Goal: Check status

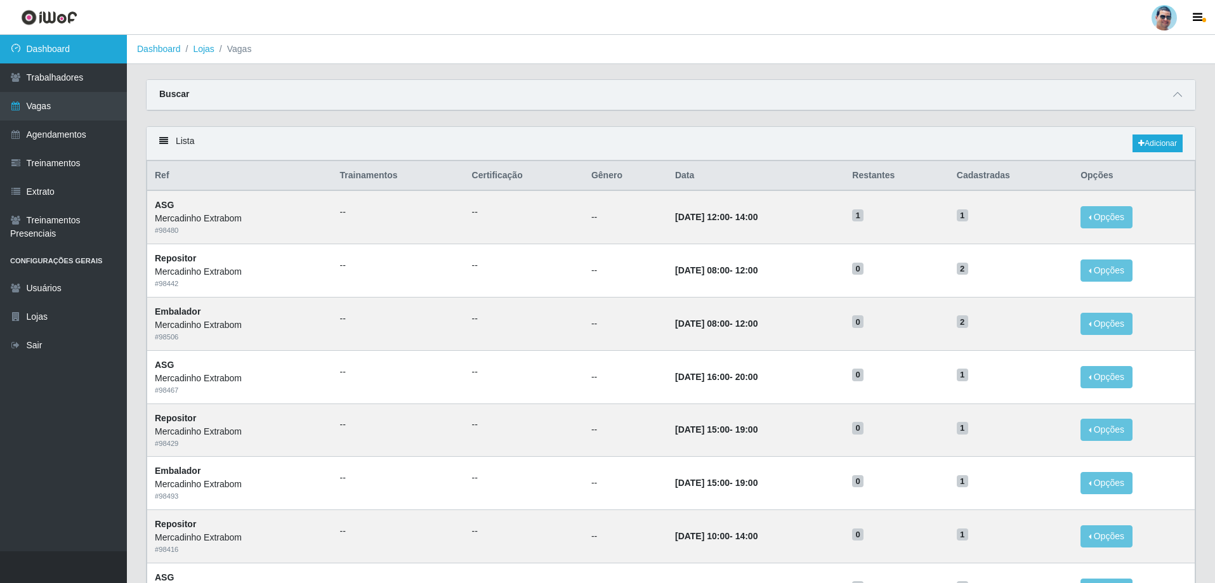
click at [53, 49] on link "Dashboard" at bounding box center [63, 49] width 127 height 29
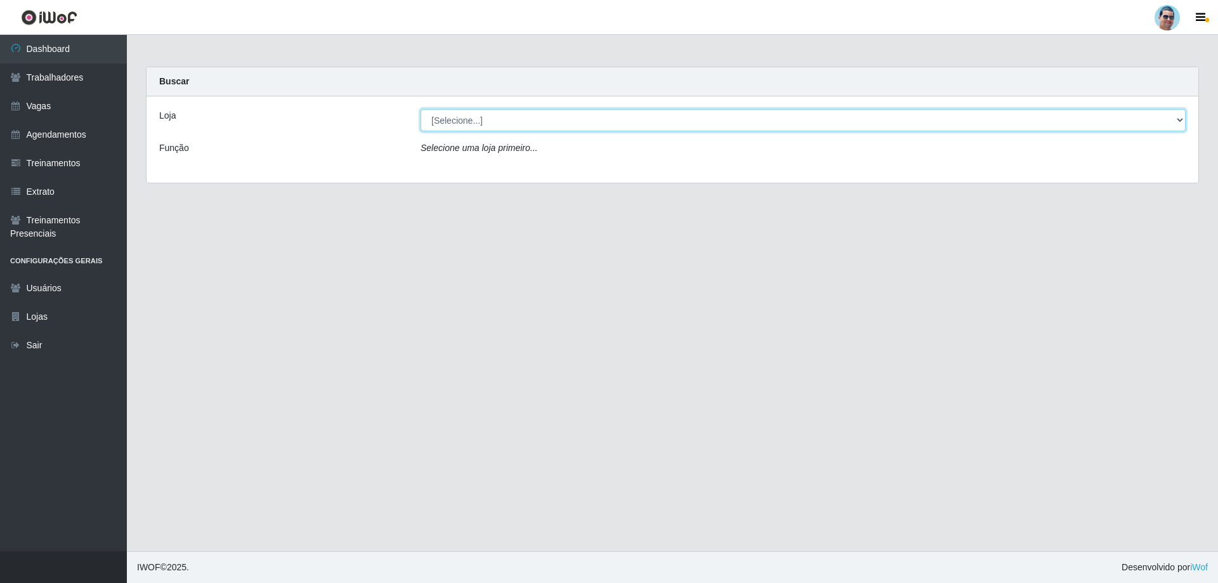
click at [468, 116] on select "[Selecione...] Mercadinho Extrabom" at bounding box center [803, 120] width 765 height 22
select select "175"
click at [421, 109] on select "[Selecione...] Mercadinho Extrabom" at bounding box center [803, 120] width 765 height 22
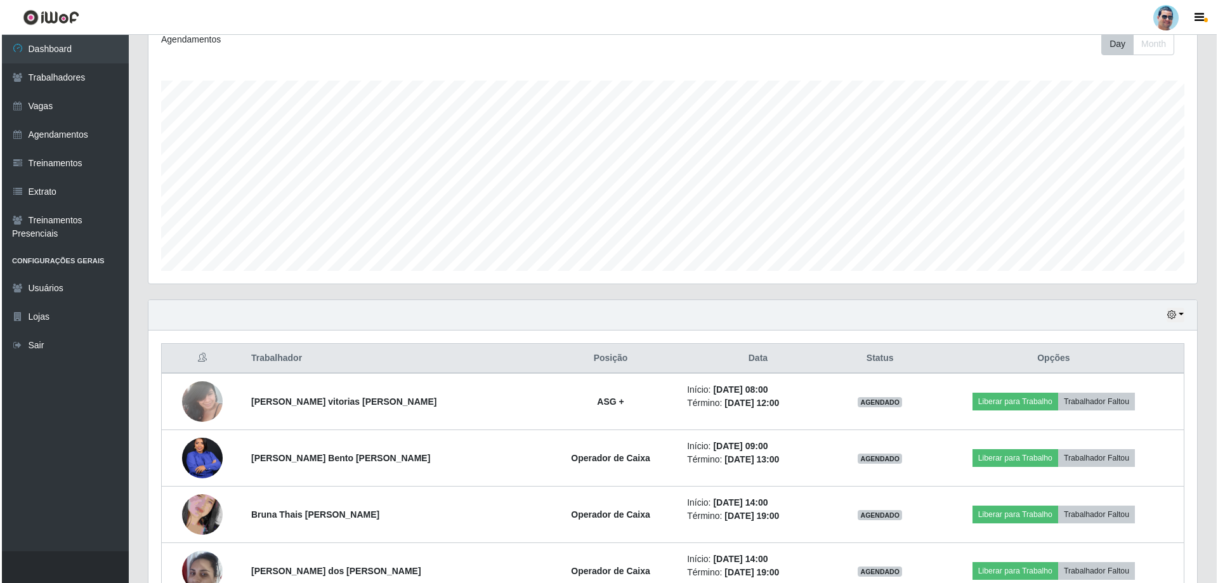
scroll to position [183, 0]
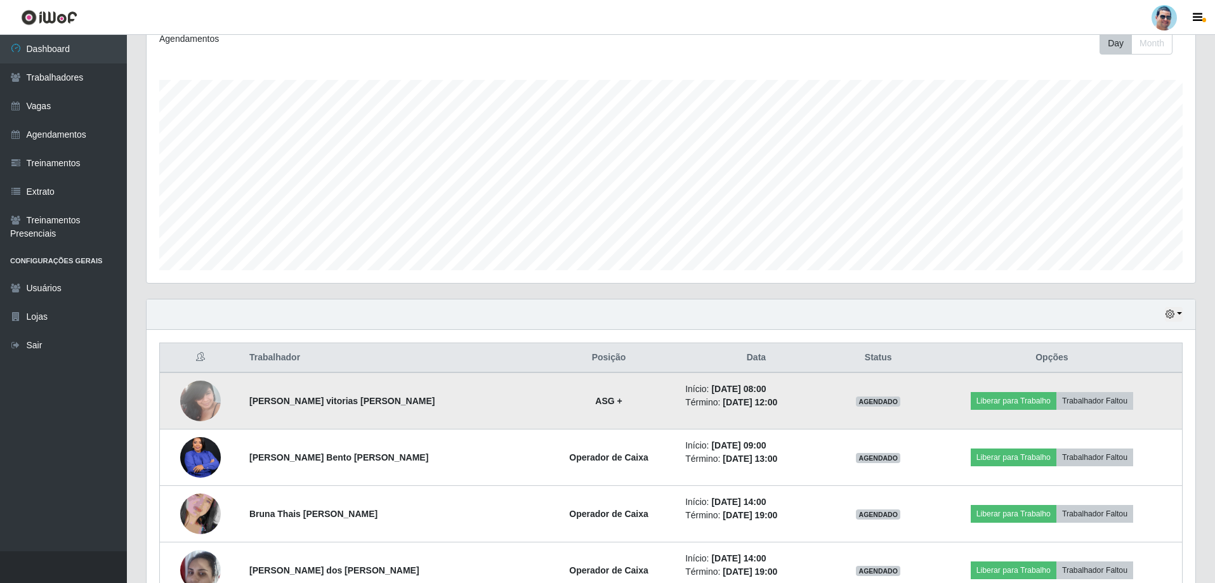
click at [202, 402] on img at bounding box center [200, 401] width 41 height 54
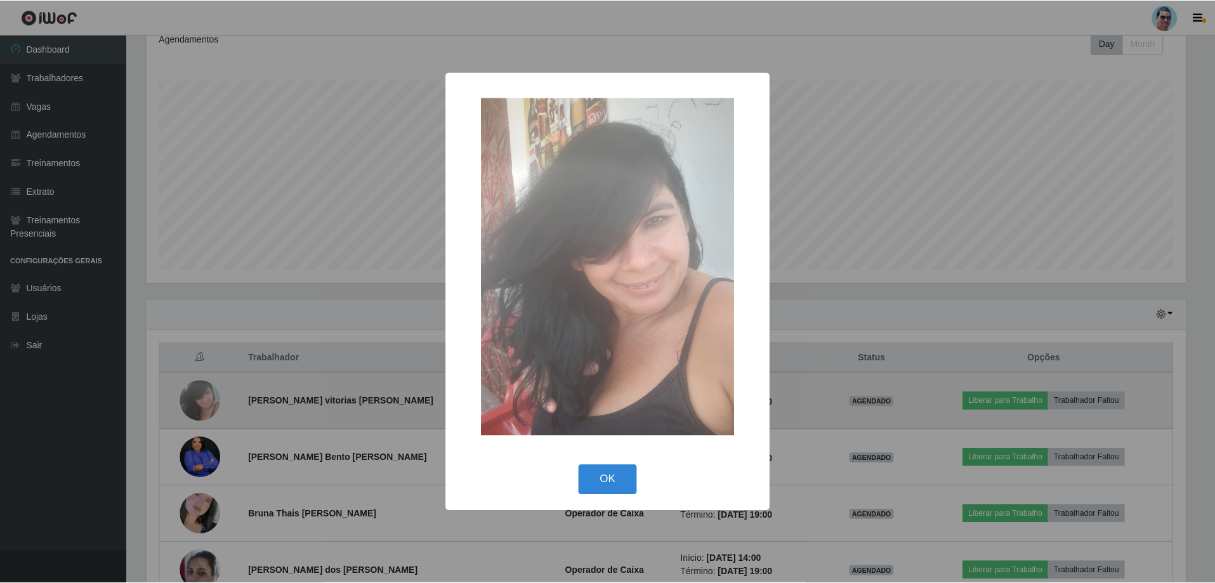
scroll to position [263, 1043]
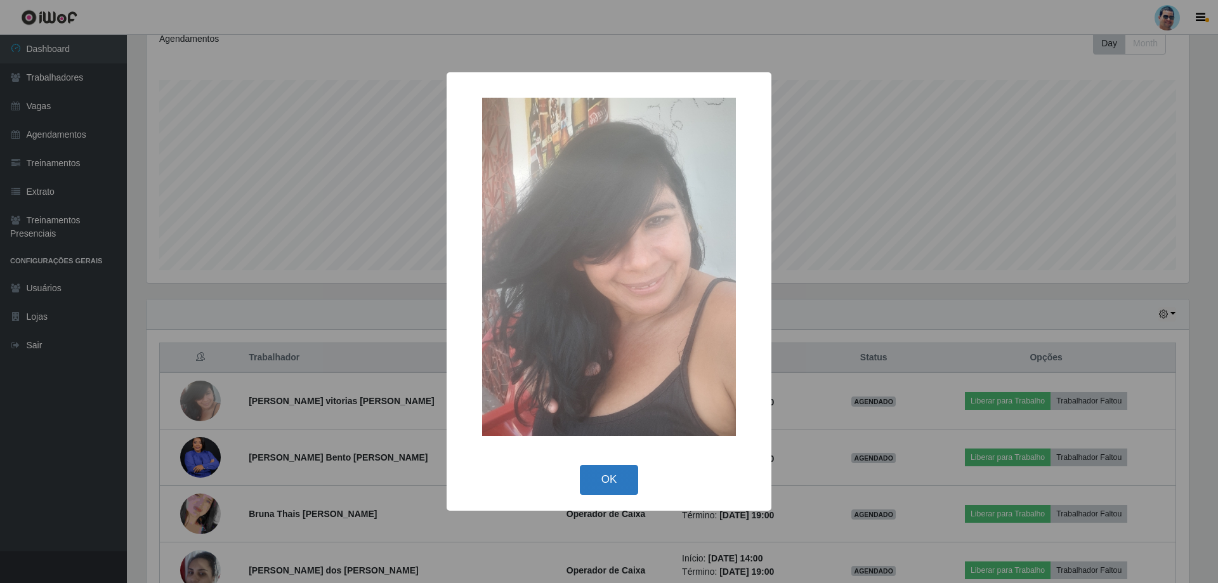
click at [600, 478] on button "OK" at bounding box center [609, 480] width 59 height 30
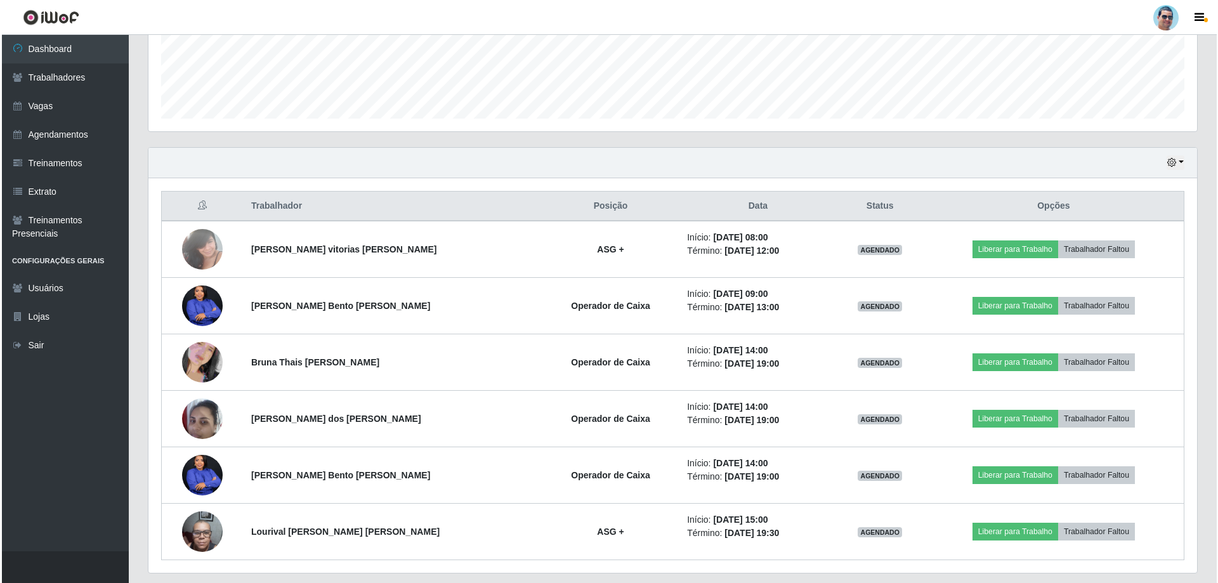
scroll to position [336, 0]
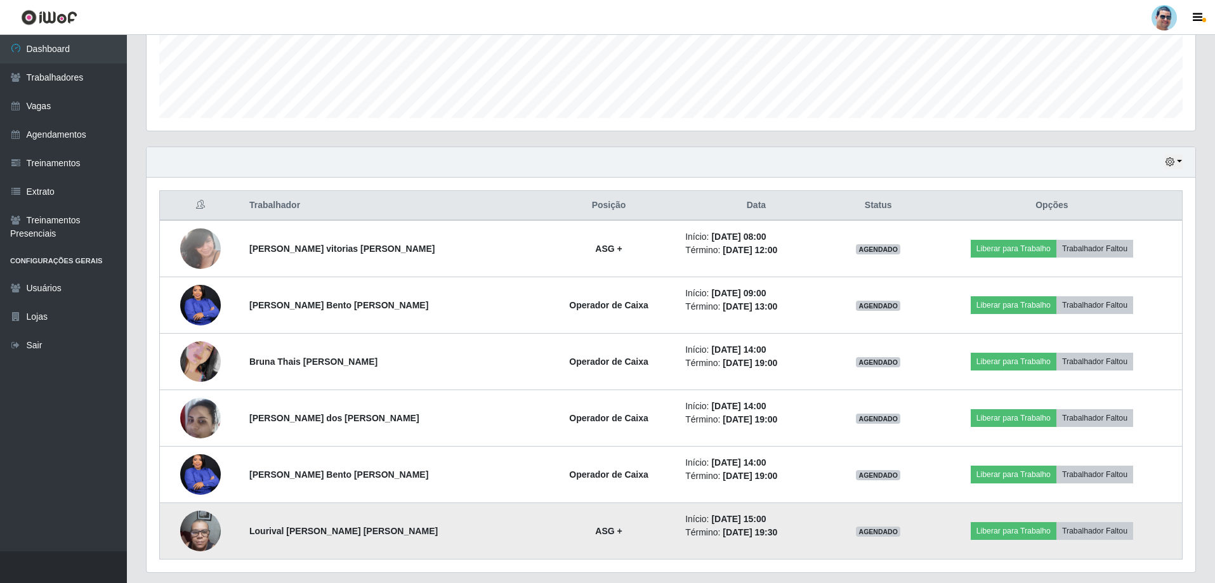
click at [208, 524] on img at bounding box center [200, 531] width 41 height 54
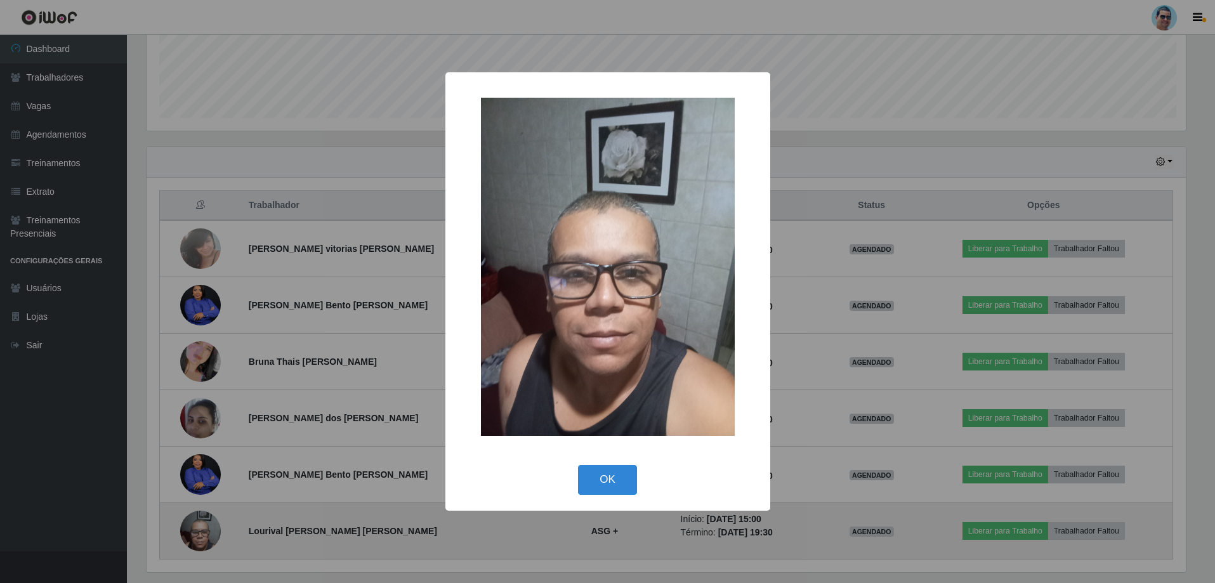
scroll to position [263, 1043]
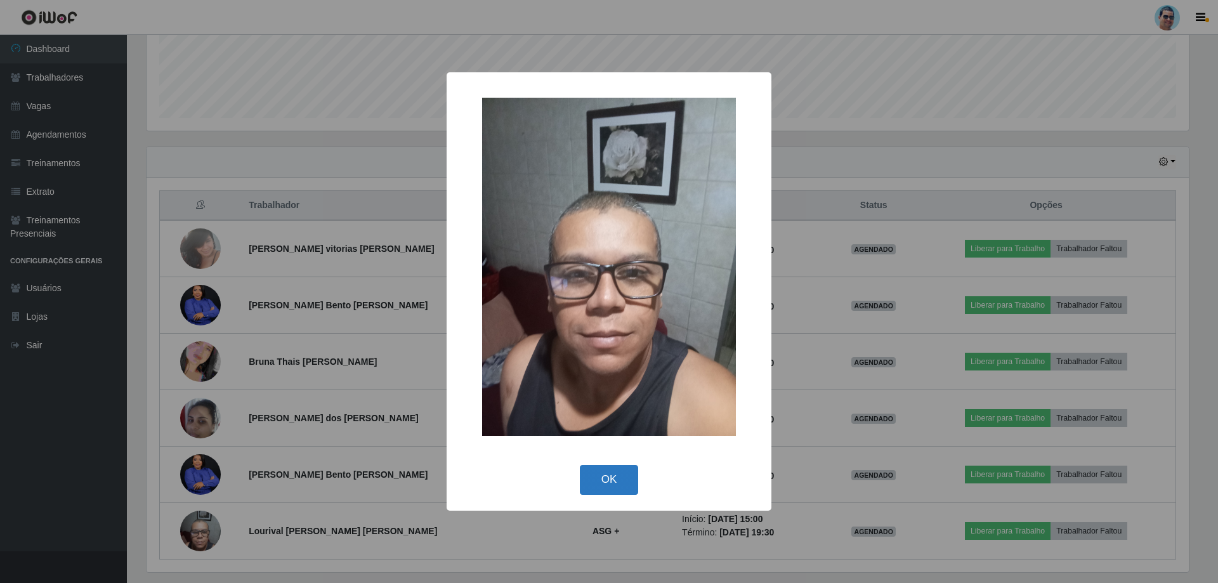
click at [593, 474] on button "OK" at bounding box center [609, 480] width 59 height 30
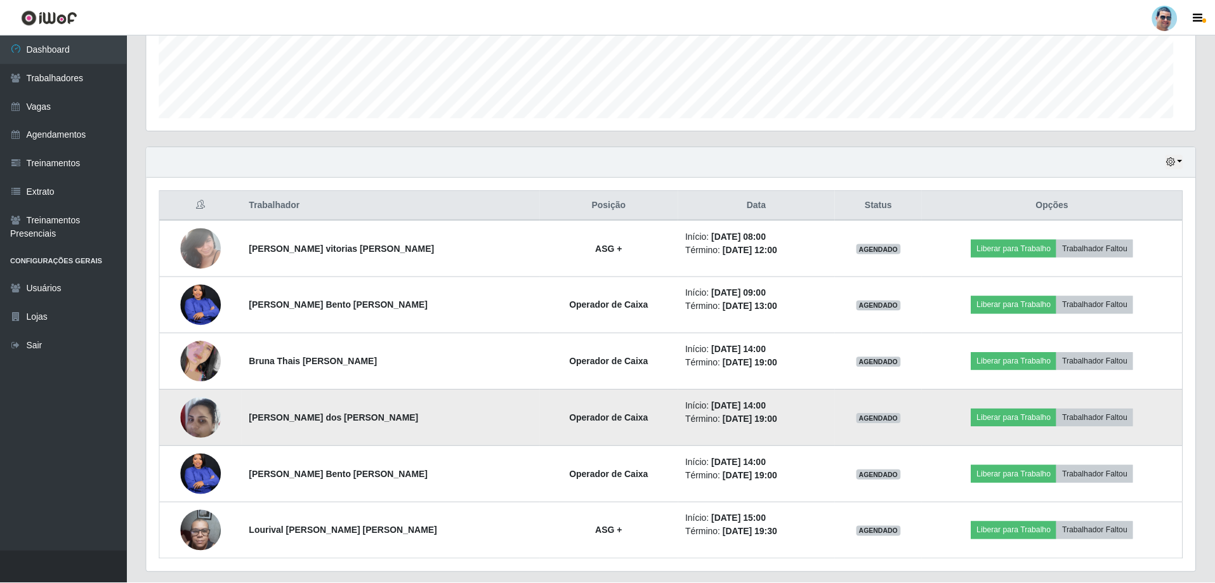
scroll to position [263, 1049]
